Goal: Check status: Check status

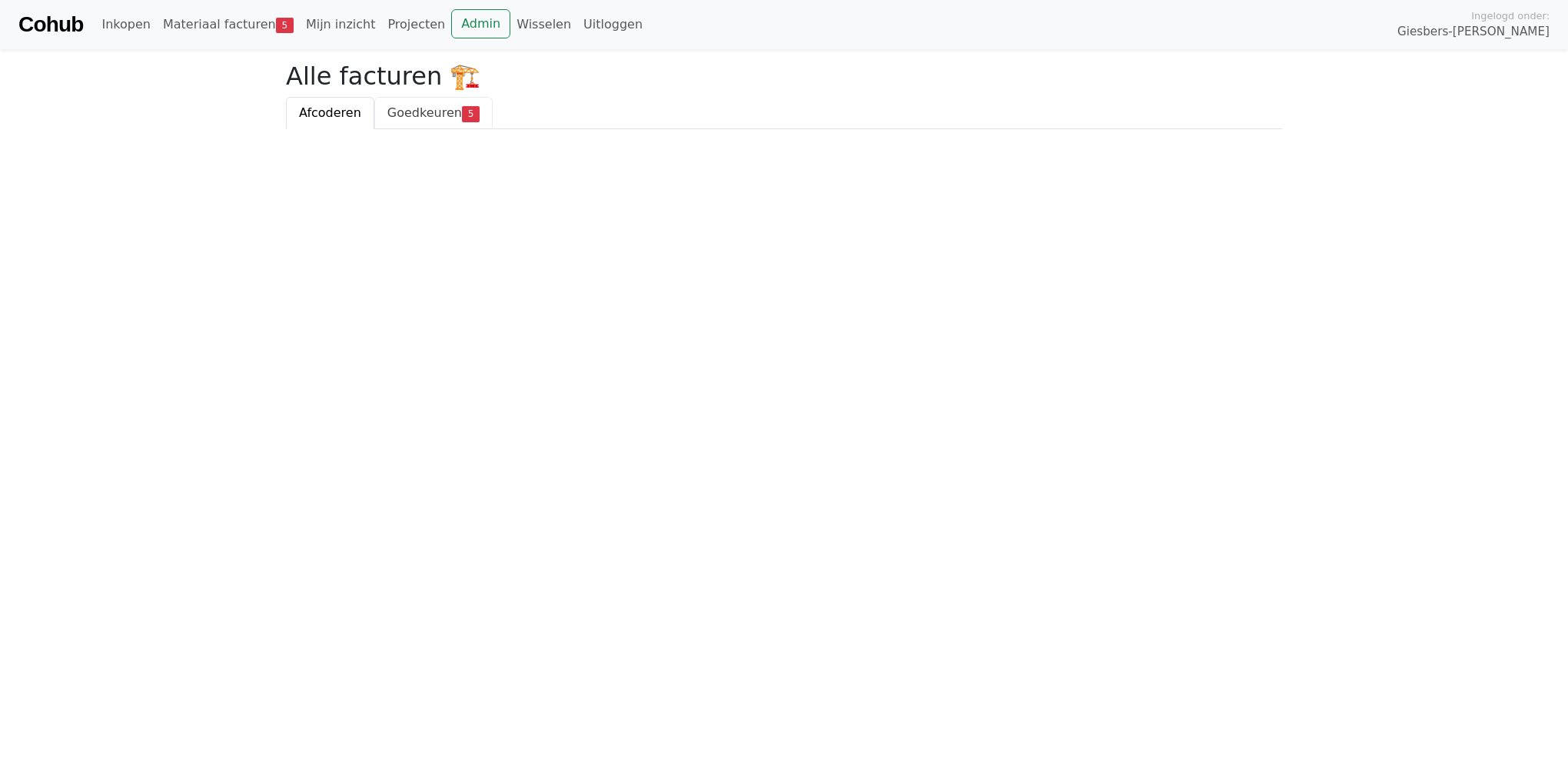
click at [389, 113] on span "Goedkeuren" at bounding box center [424, 113] width 75 height 15
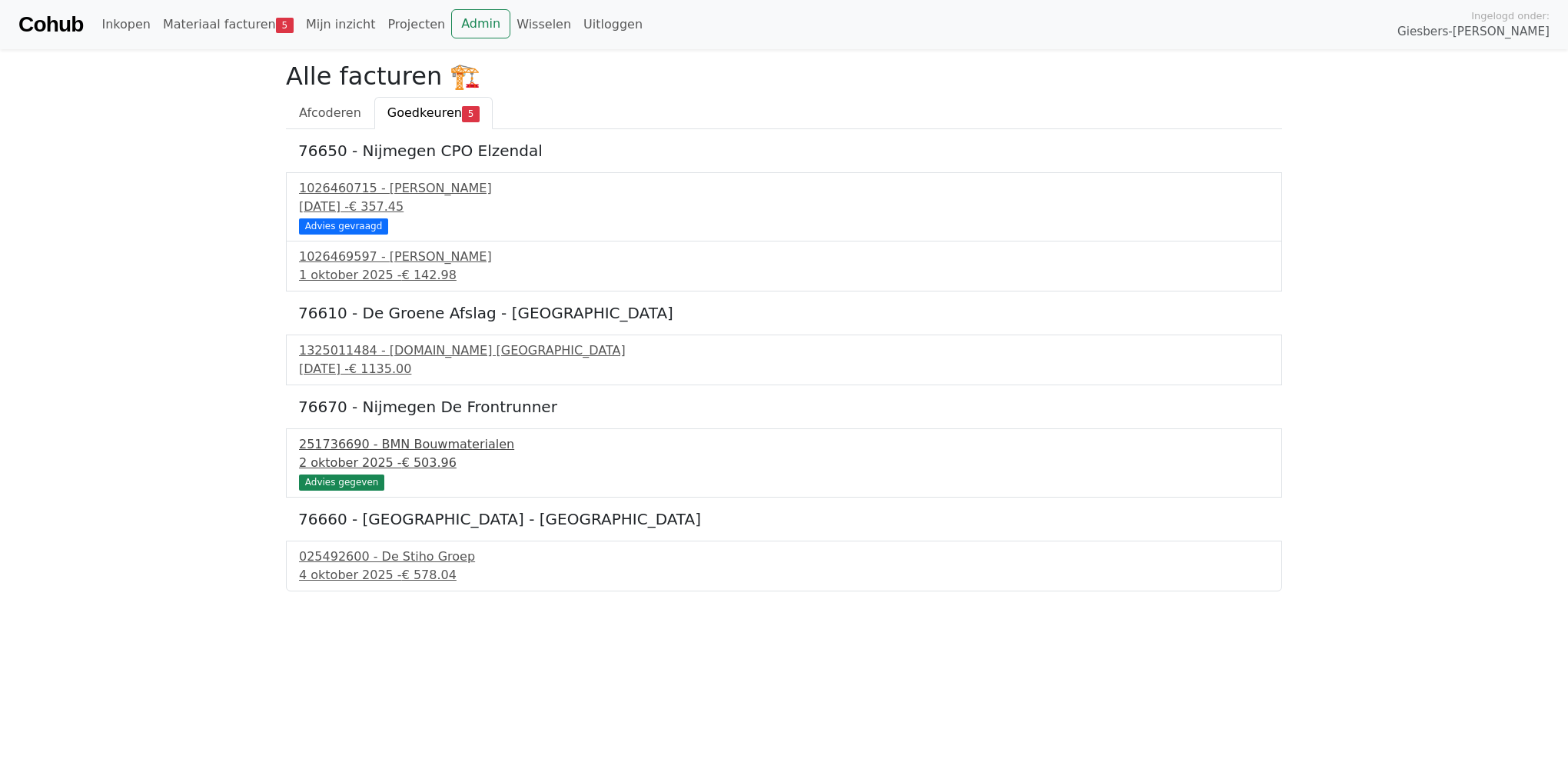
click at [418, 443] on div "251736690 - BMN Bouwmaterialen" at bounding box center [784, 444] width 970 height 18
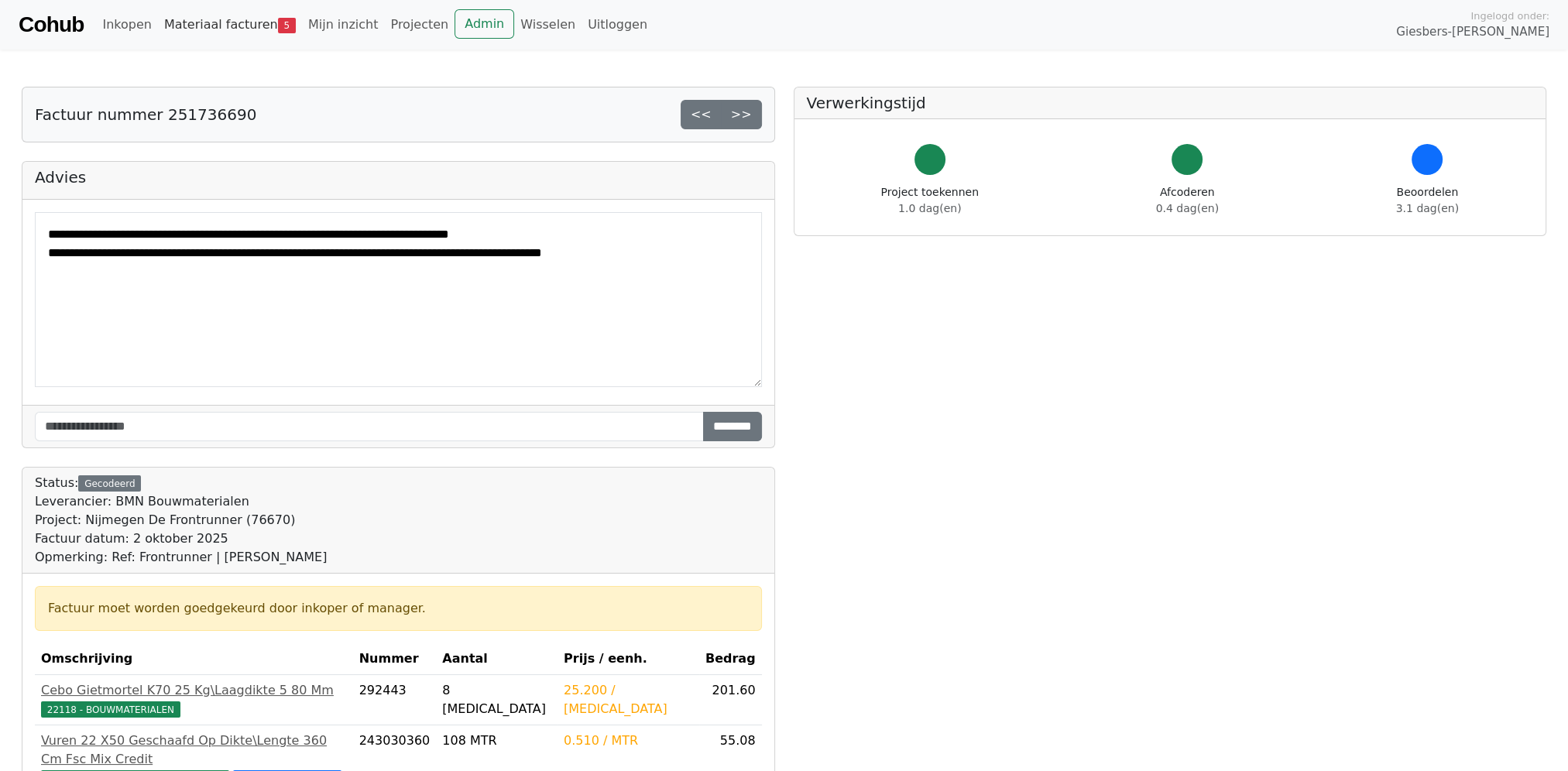
click at [241, 22] on link "Materiaal facturen 5" at bounding box center [230, 25] width 144 height 31
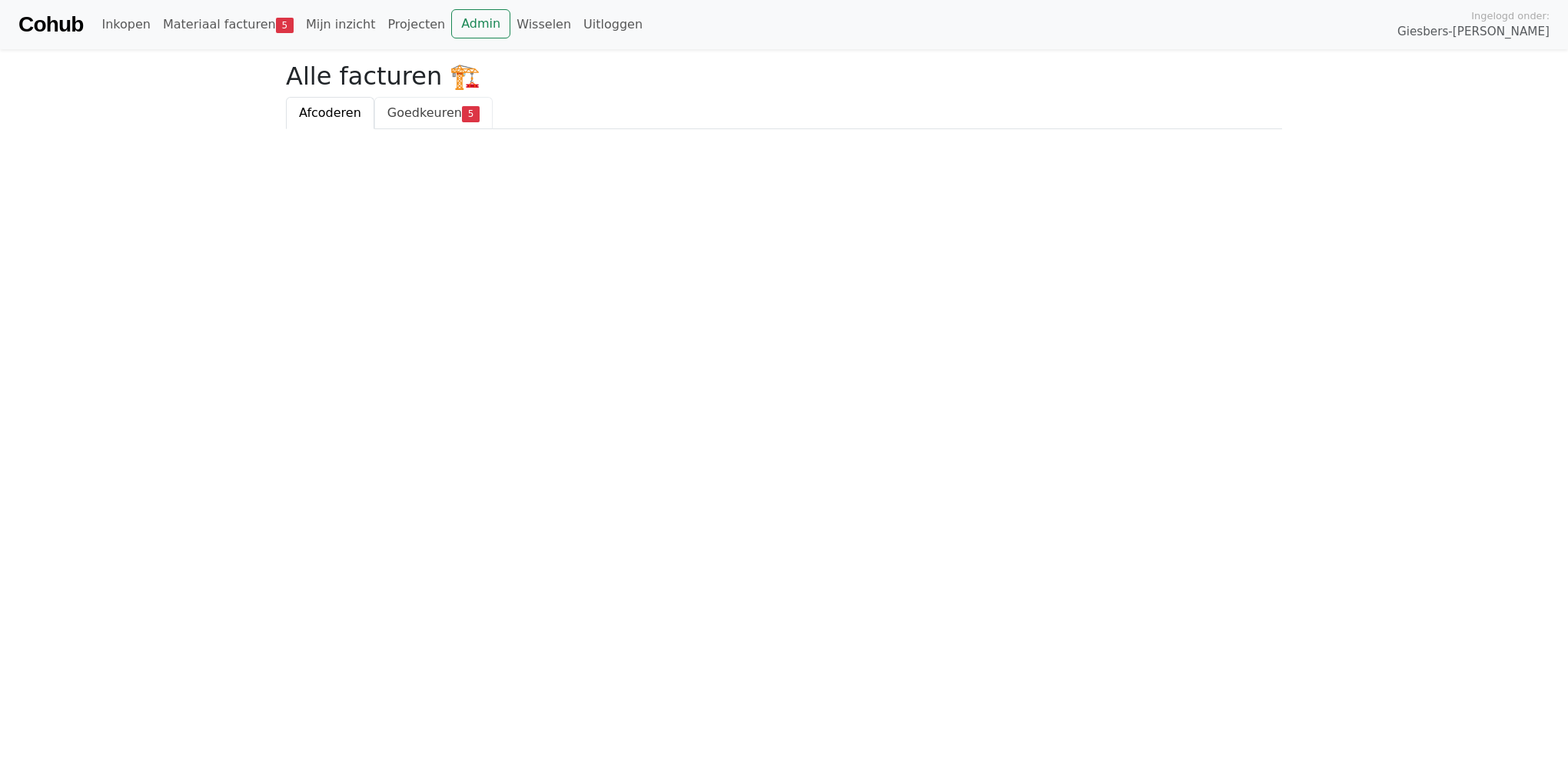
click at [412, 111] on span "Goedkeuren" at bounding box center [424, 113] width 75 height 15
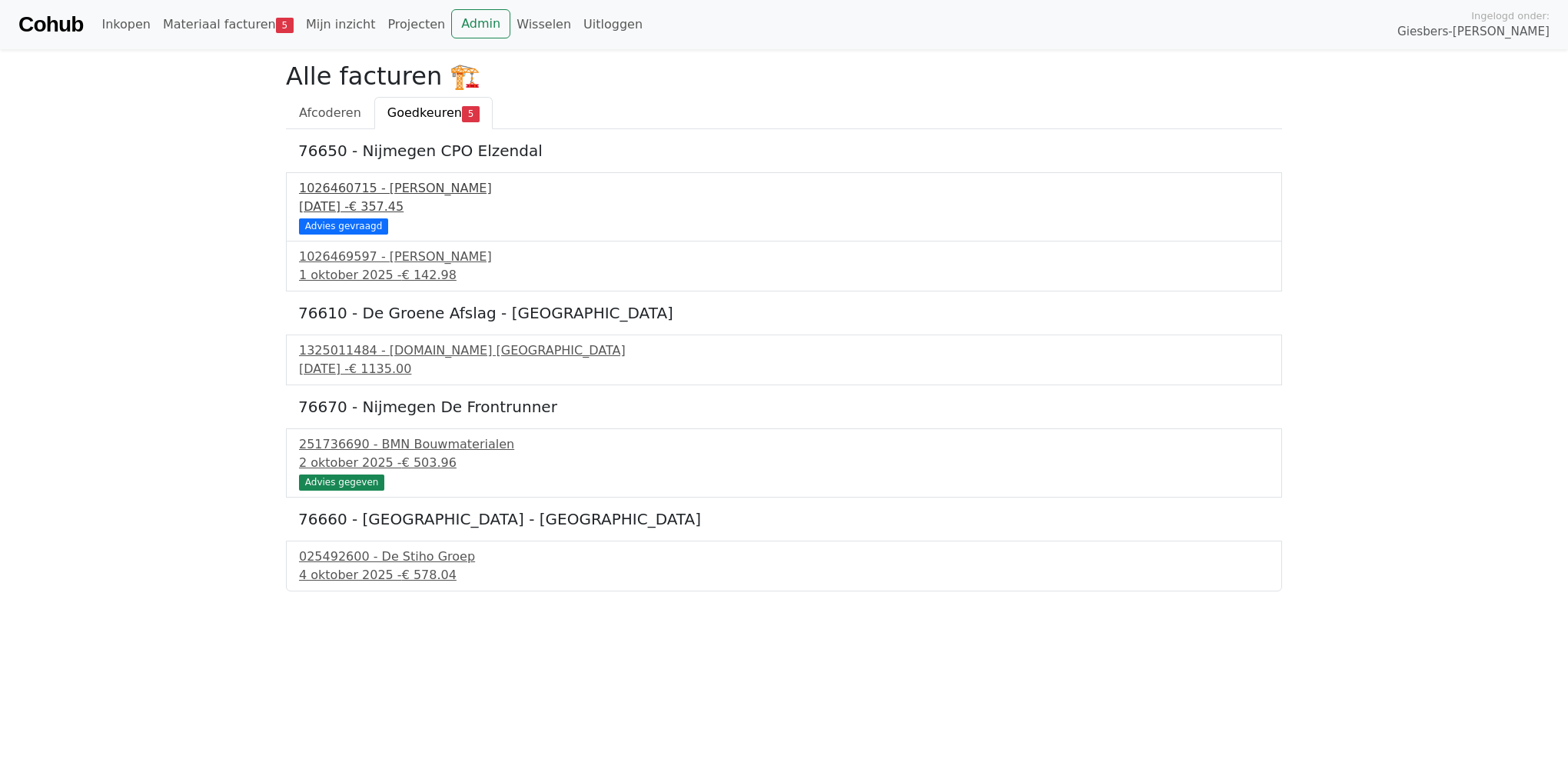
click at [384, 206] on div "[DATE] - € 357.45" at bounding box center [784, 206] width 970 height 18
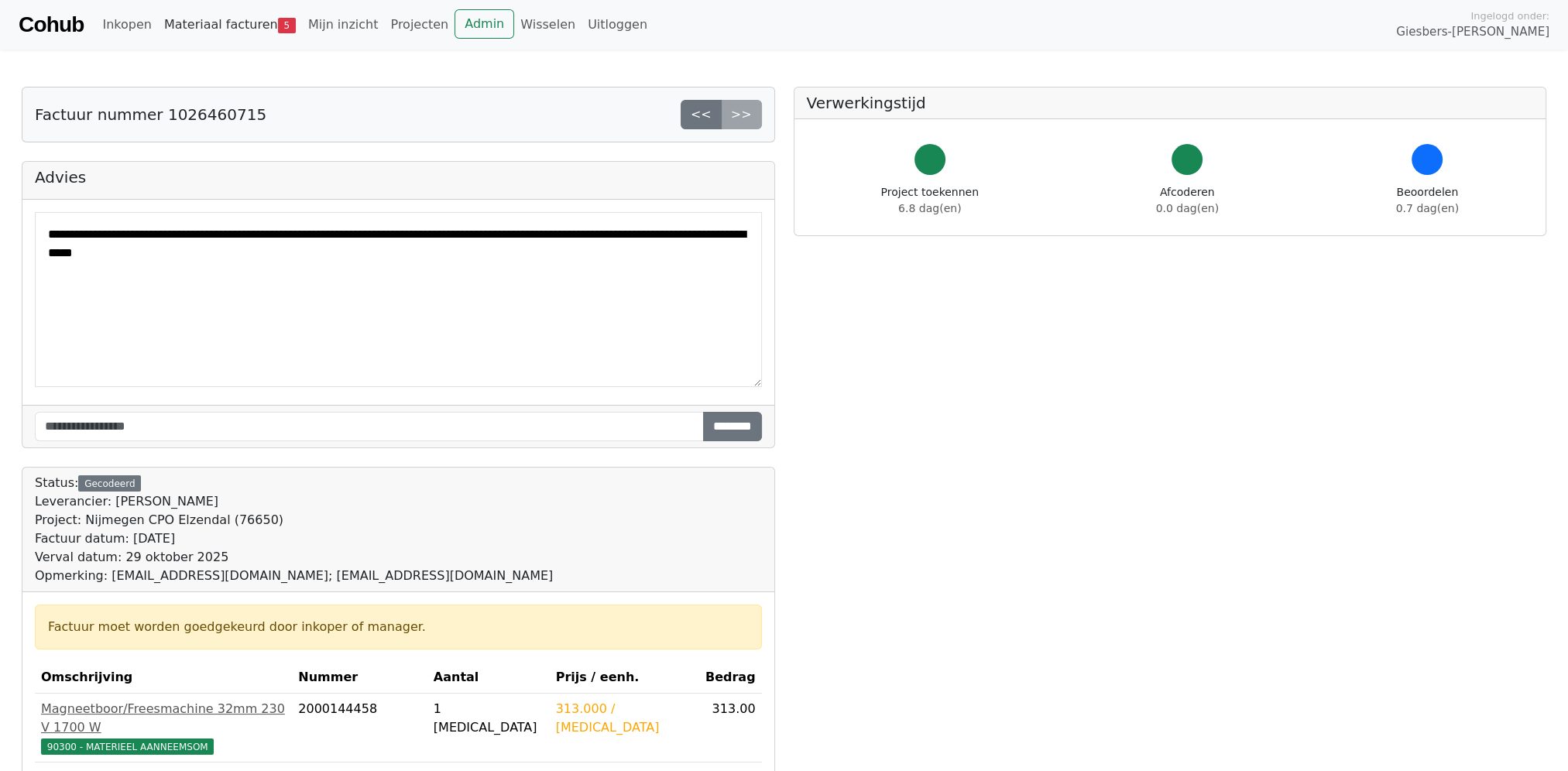
click at [214, 31] on link "Materiaal facturen 5" at bounding box center [230, 25] width 144 height 31
